Goal: Download file/media

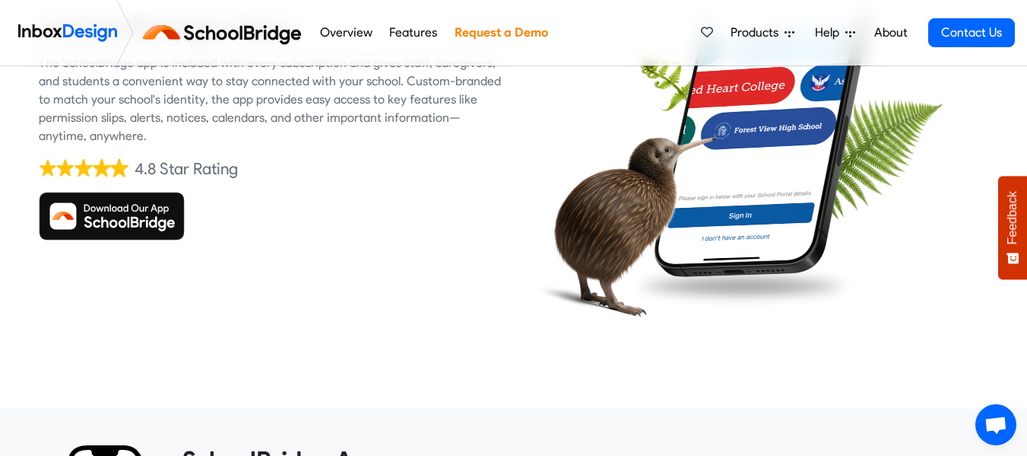
scroll to position [214, 0]
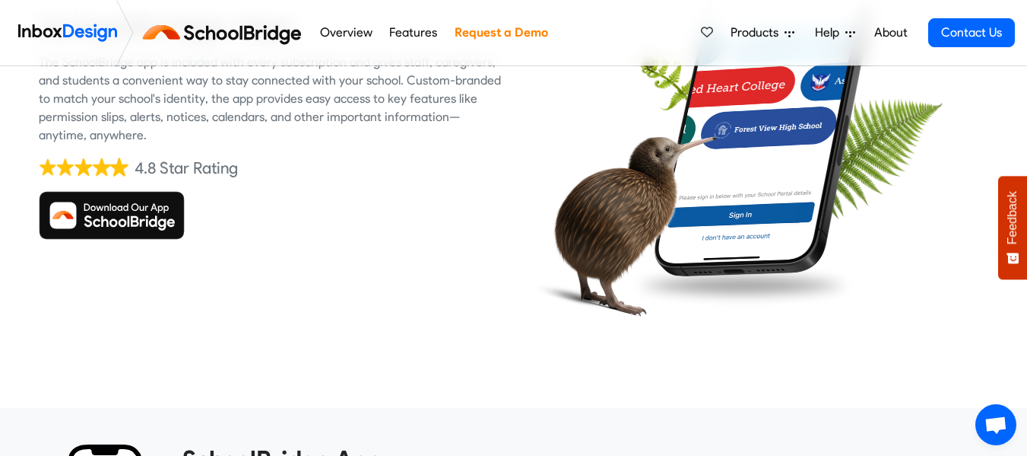
click at [129, 224] on img at bounding box center [112, 215] width 146 height 49
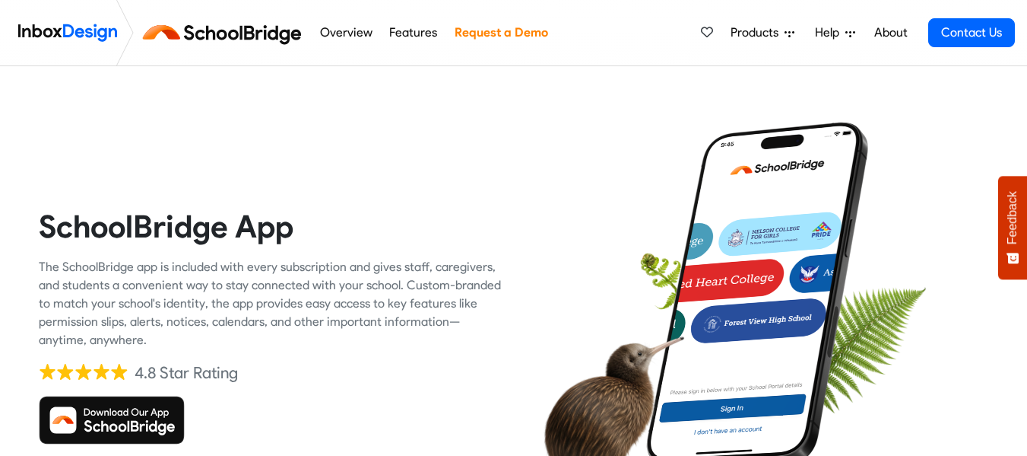
scroll to position [8, 0]
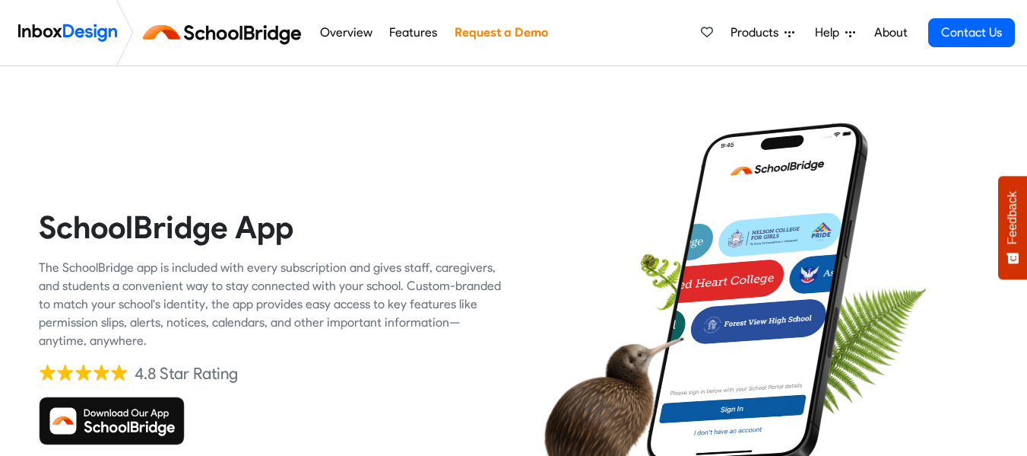
click at [90, 417] on img at bounding box center [112, 420] width 146 height 49
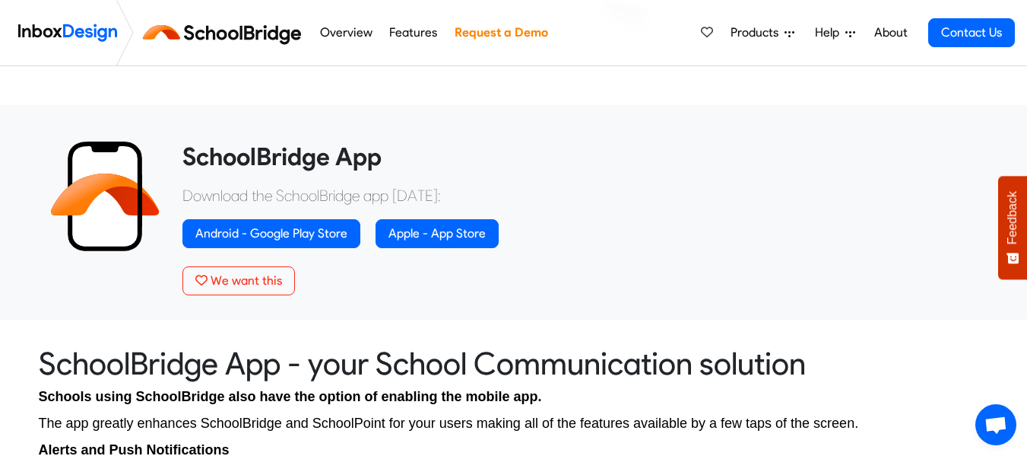
scroll to position [517, 0]
